Goal: Information Seeking & Learning: Stay updated

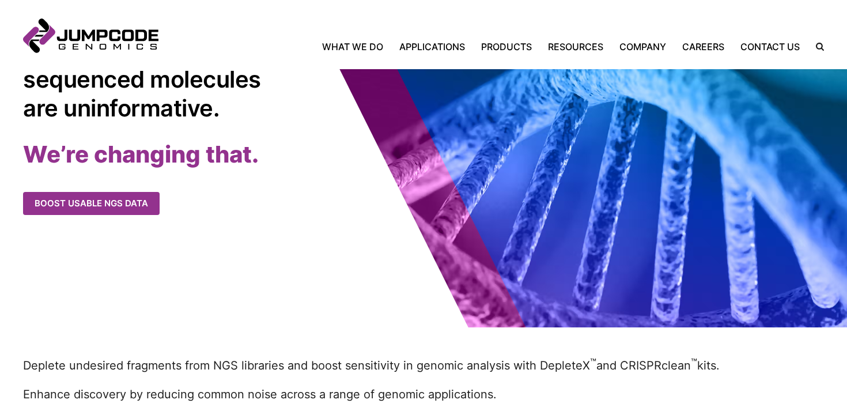
scroll to position [131, 0]
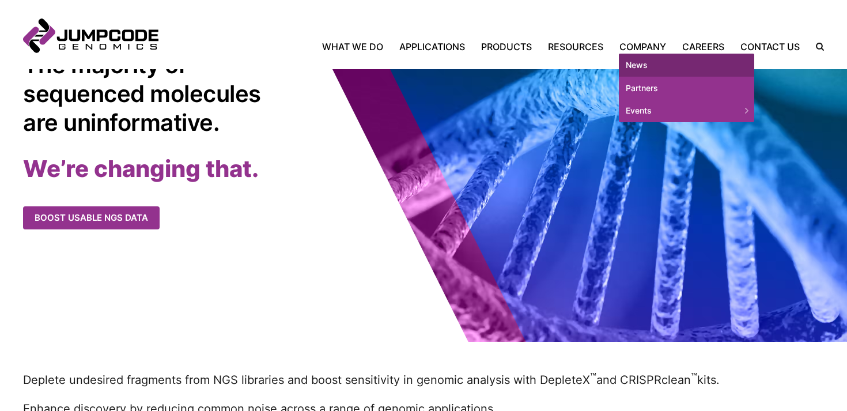
click at [647, 61] on link "News" at bounding box center [686, 65] width 135 height 23
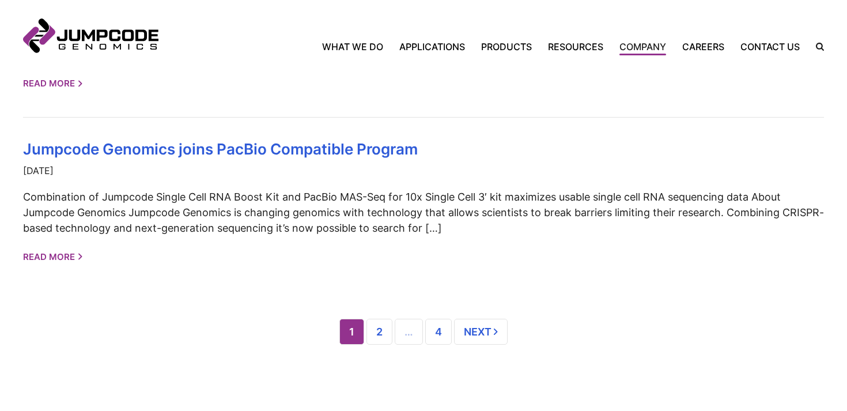
scroll to position [1139, 0]
click at [379, 318] on link "2" at bounding box center [380, 331] width 26 height 26
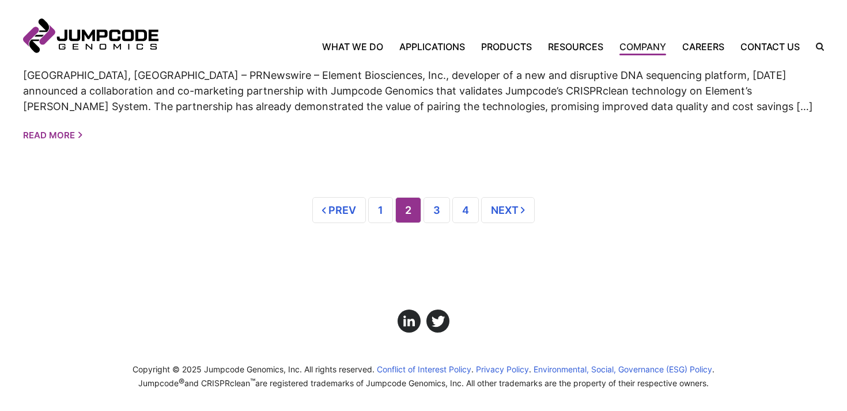
scroll to position [1283, 0]
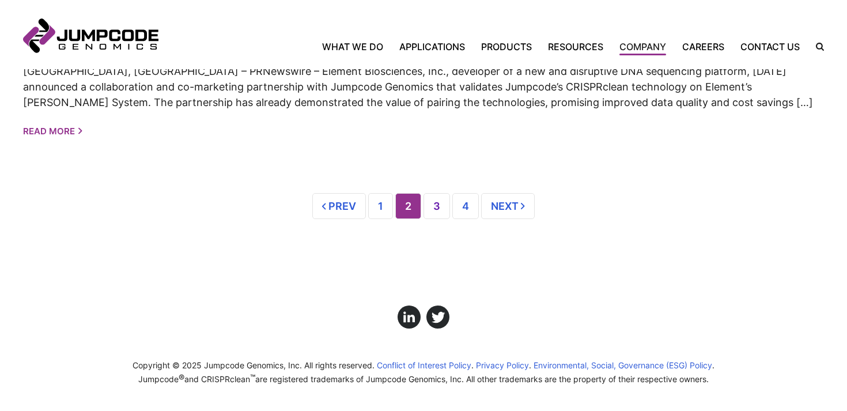
click at [432, 219] on link "3" at bounding box center [437, 206] width 27 height 26
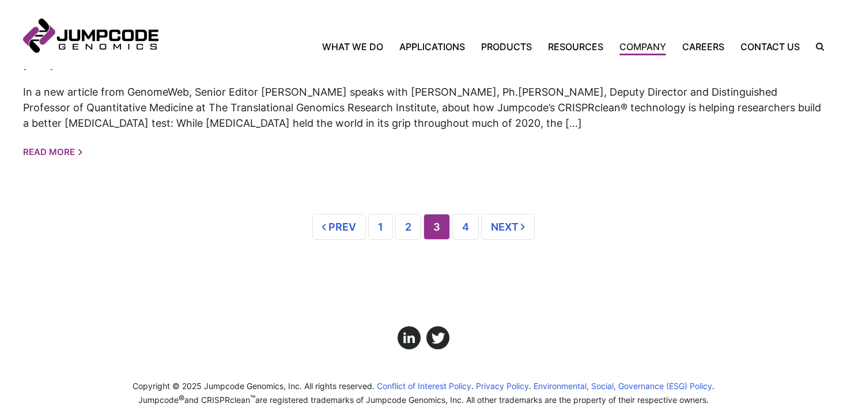
scroll to position [1234, 0]
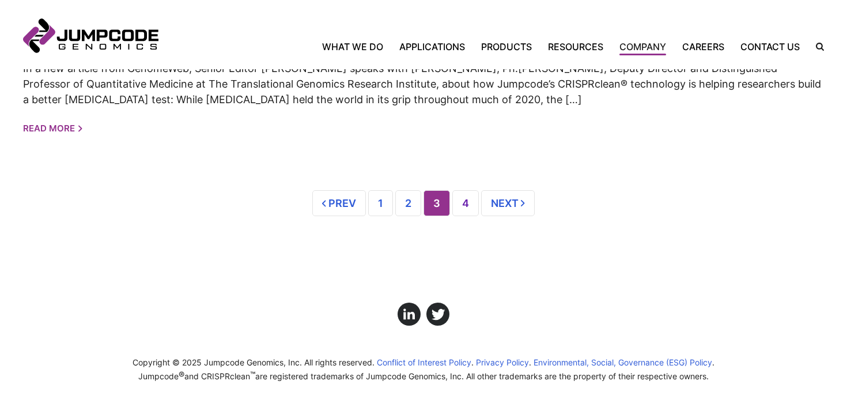
click at [471, 205] on link "4" at bounding box center [466, 203] width 27 height 26
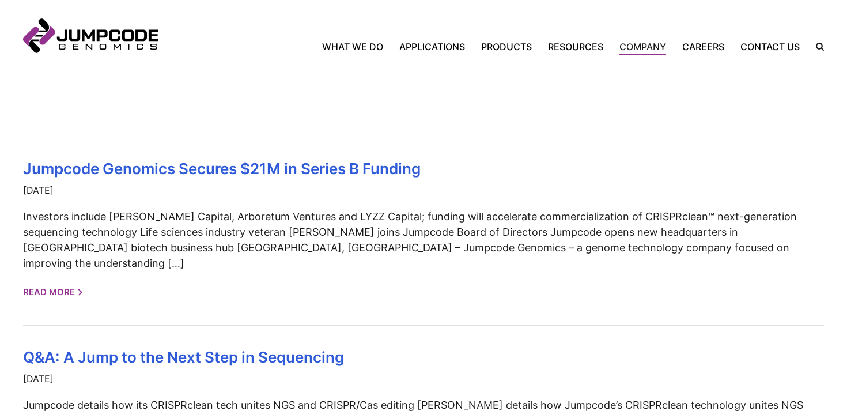
scroll to position [221, 0]
